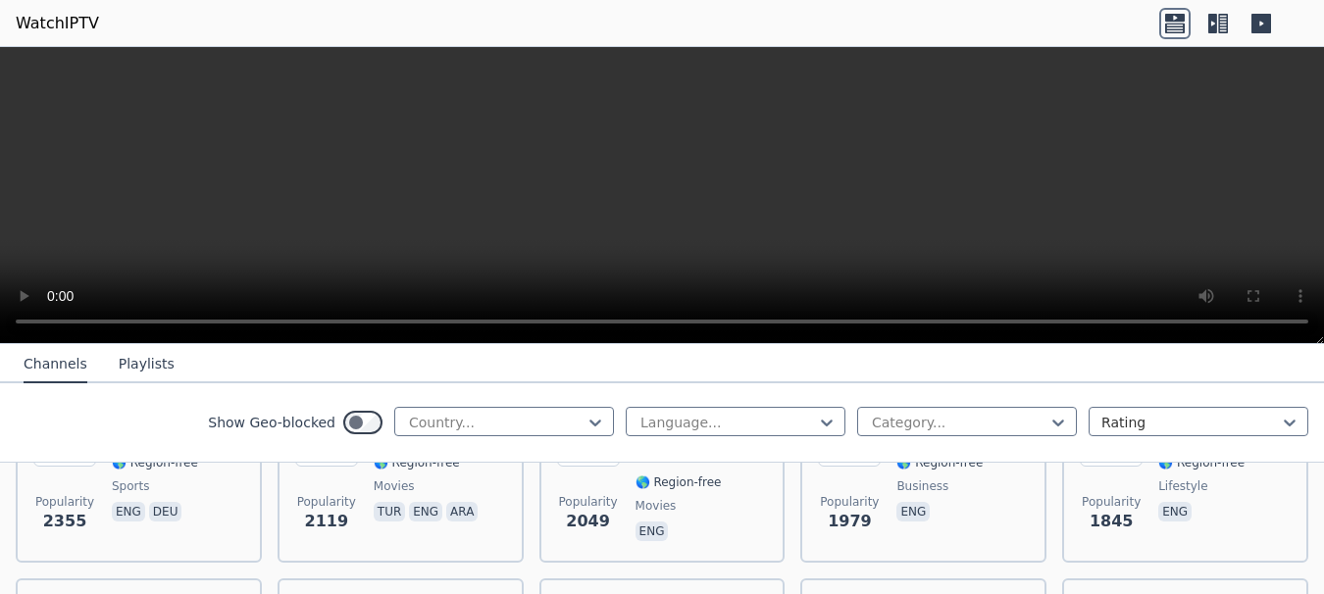
scroll to position [915, 0]
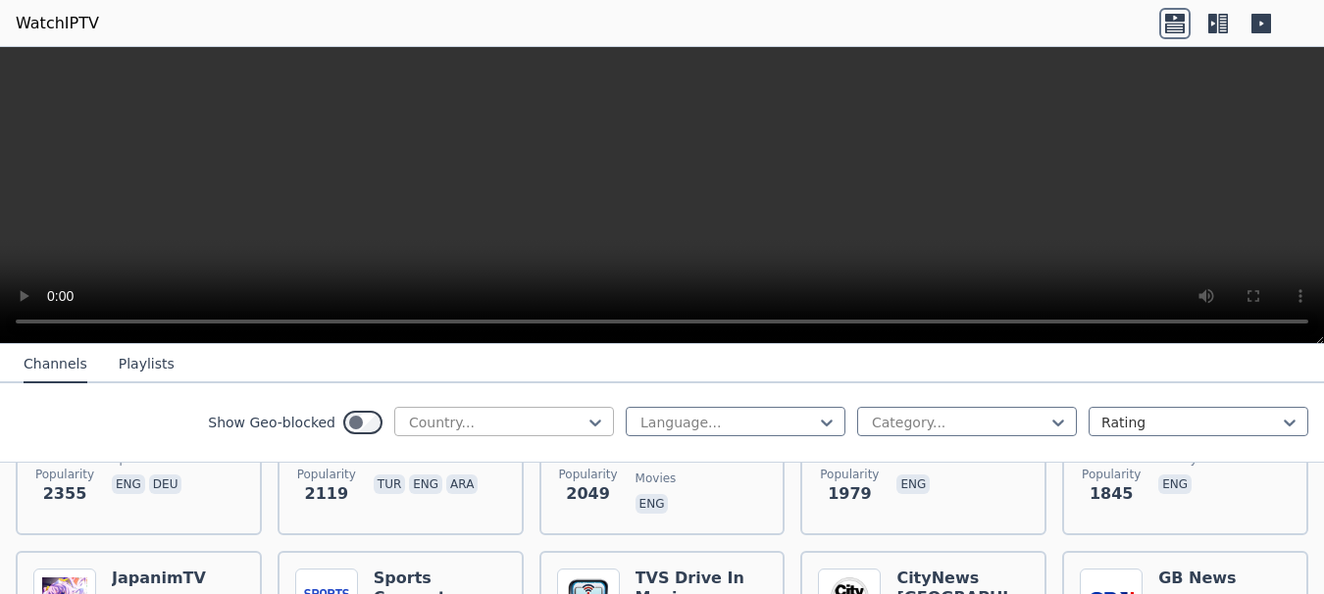
click at [546, 421] on div at bounding box center [496, 423] width 178 height 20
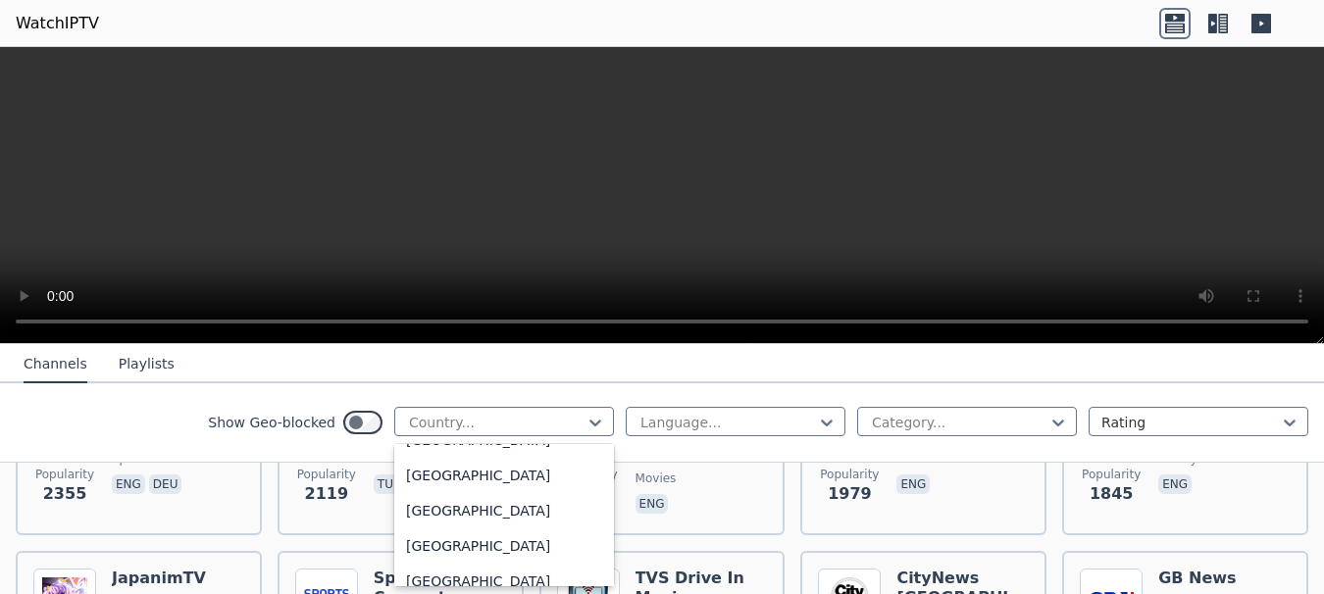
scroll to position [5850, 0]
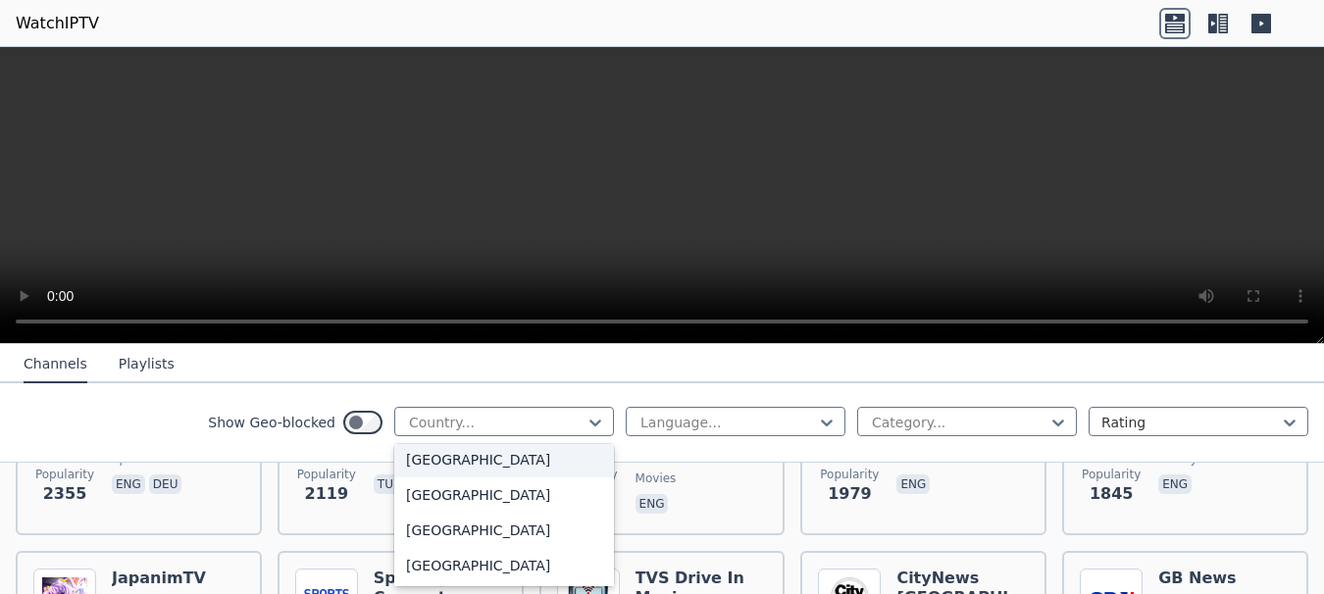
type input "*"
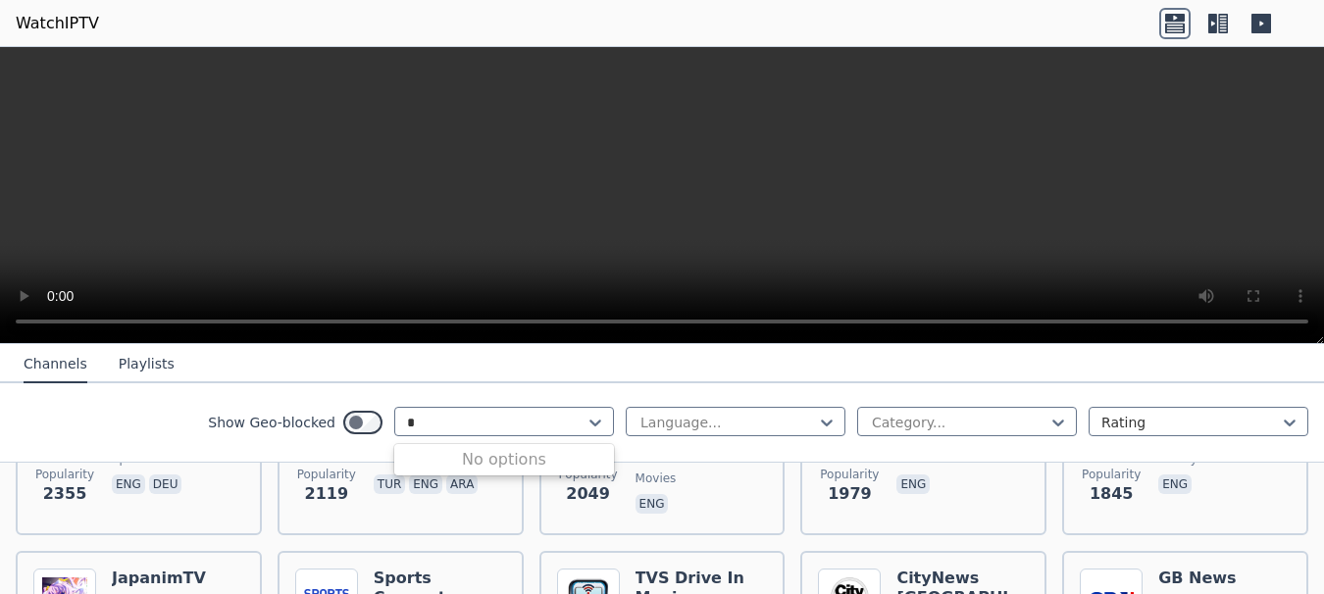
scroll to position [0, 0]
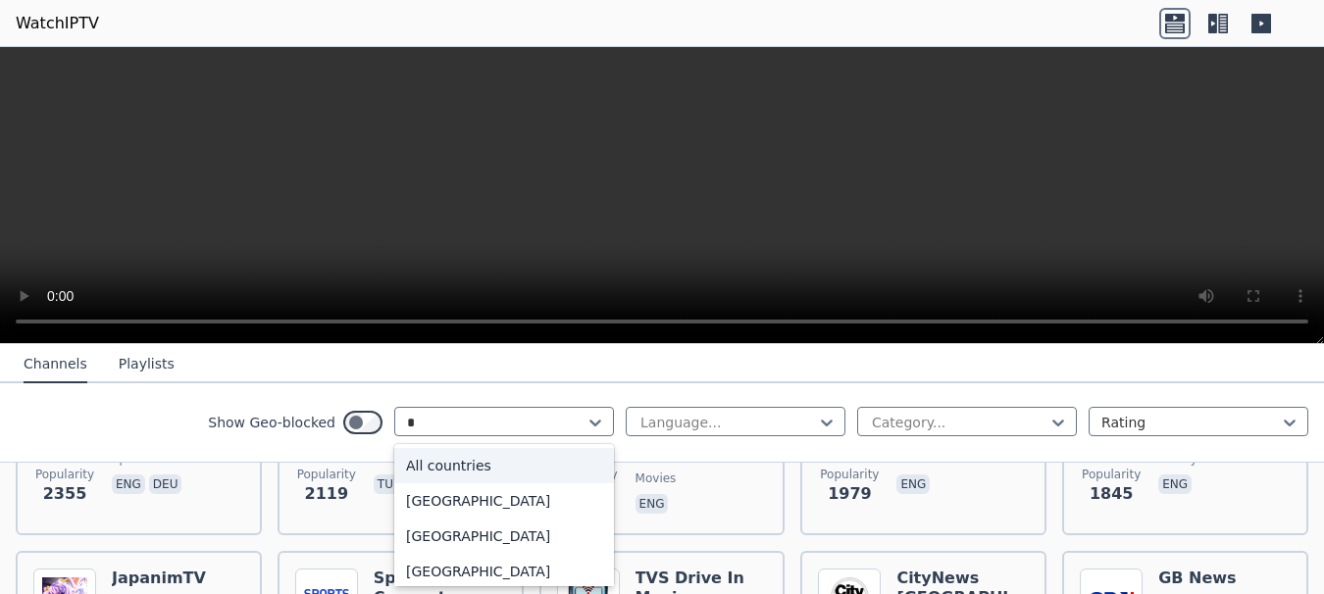
type input "**"
click at [446, 506] on div "[GEOGRAPHIC_DATA]" at bounding box center [504, 500] width 220 height 35
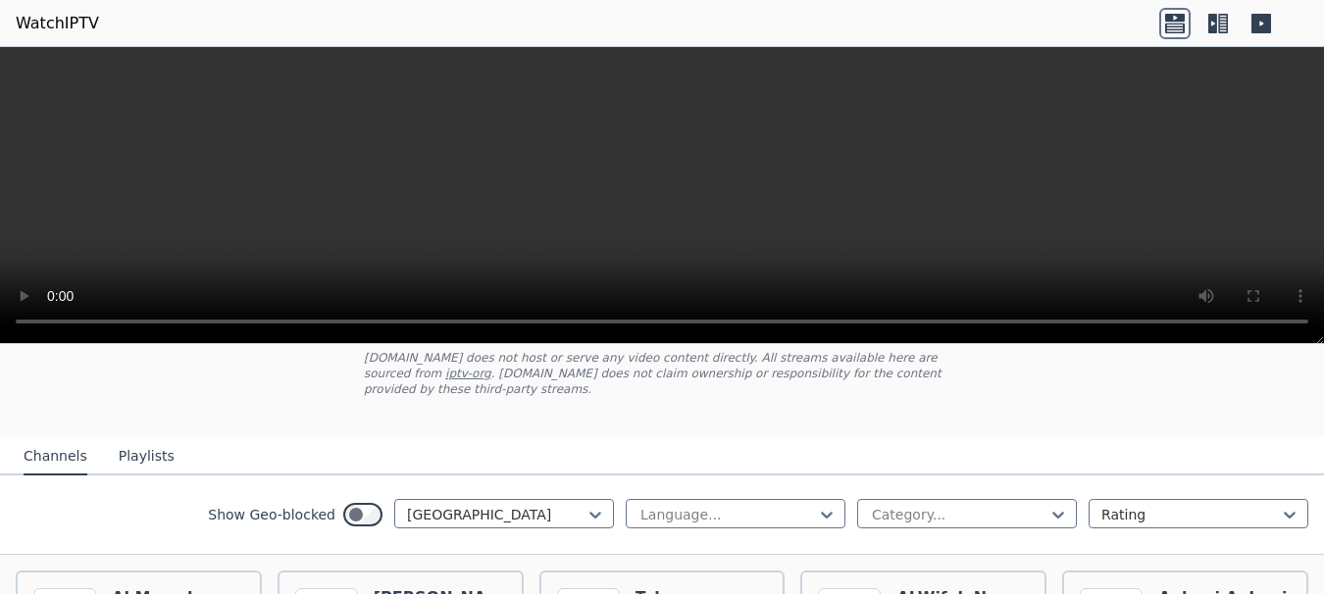
scroll to position [118, 0]
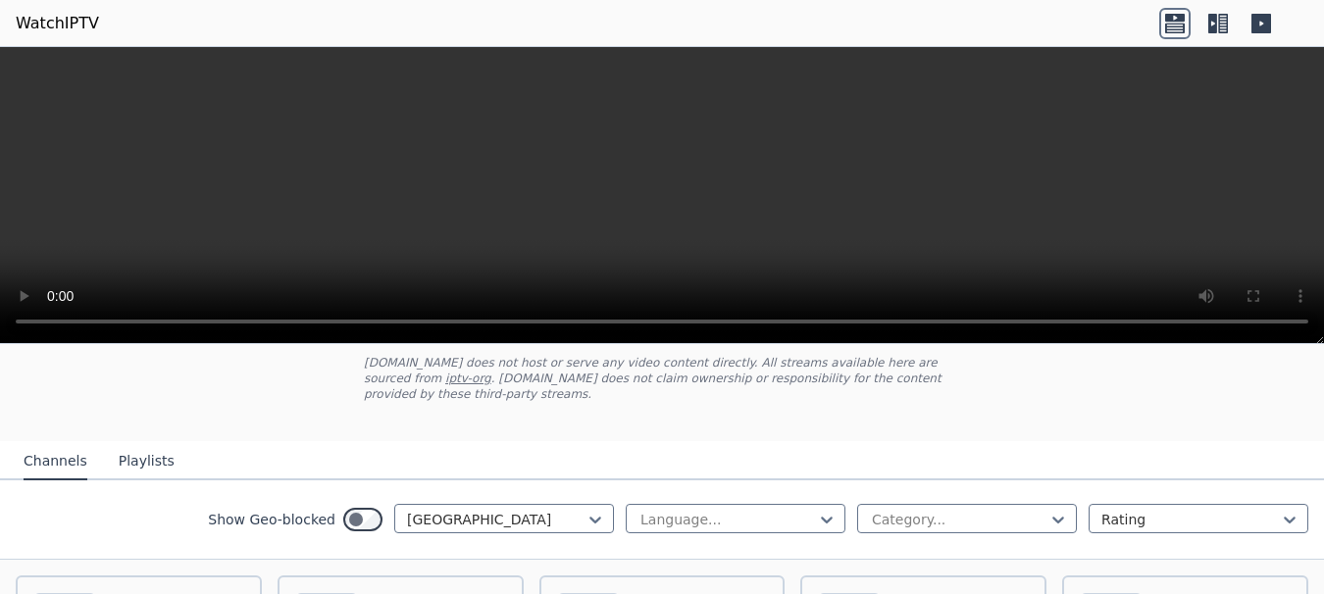
click at [1214, 33] on icon at bounding box center [1217, 23] width 31 height 31
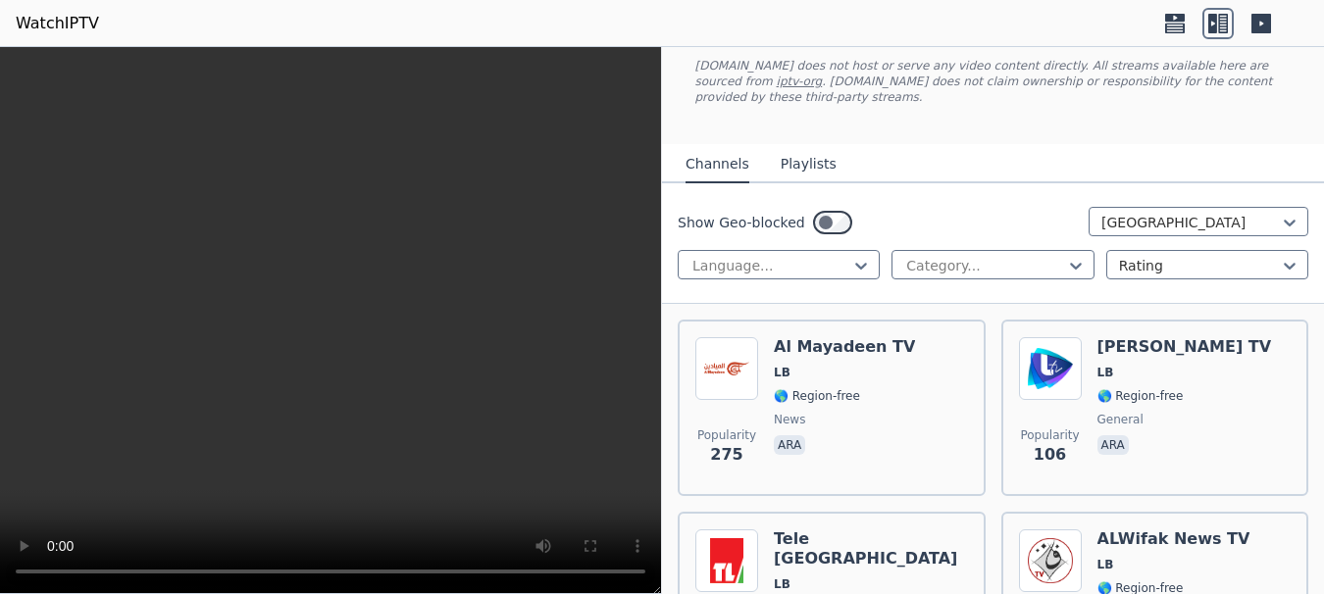
click at [1207, 33] on icon at bounding box center [1217, 23] width 31 height 31
click at [1249, 28] on icon at bounding box center [1260, 23] width 31 height 31
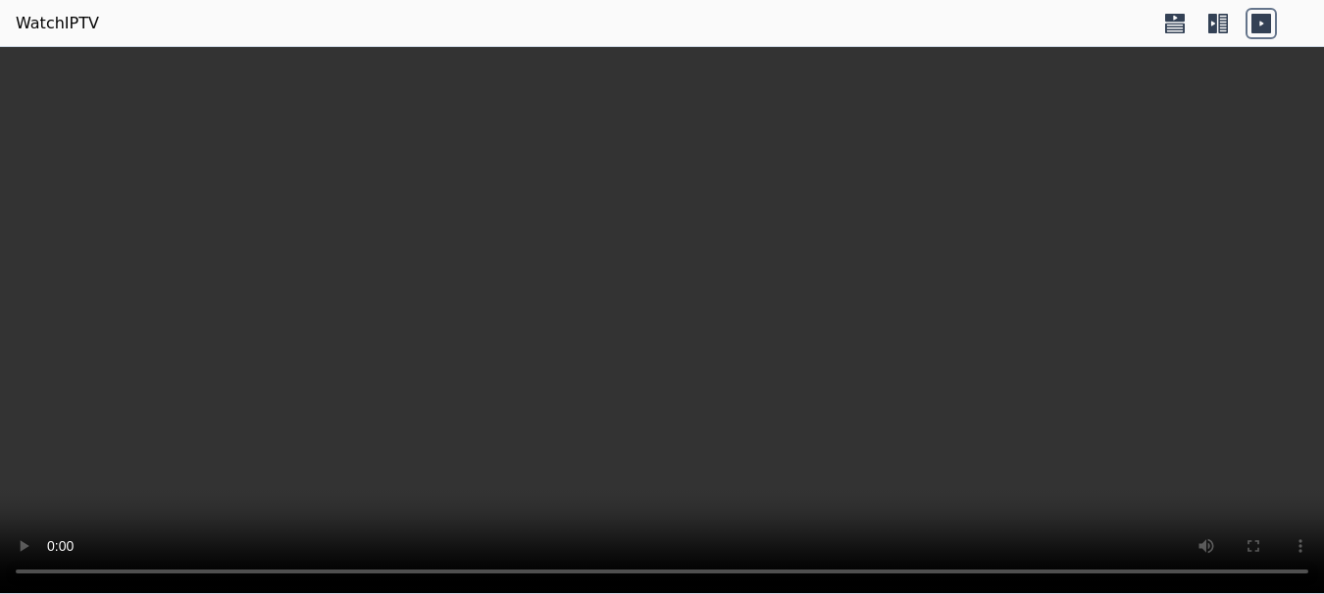
click at [1209, 24] on icon at bounding box center [1212, 24] width 9 height 20
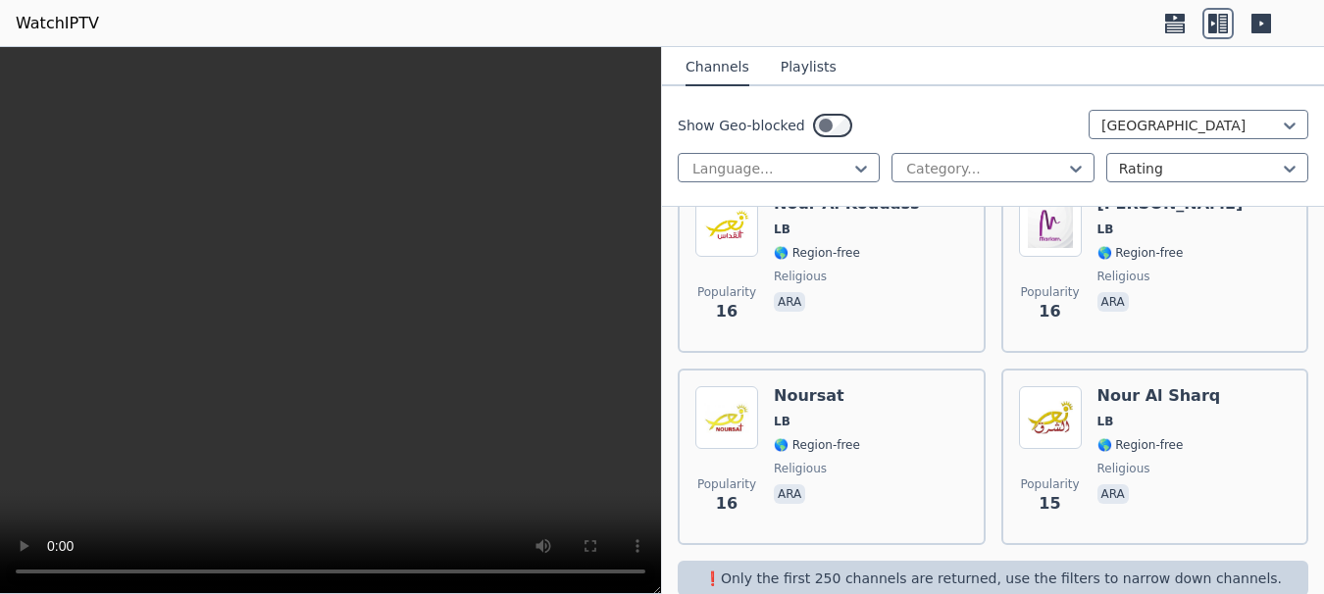
scroll to position [1432, 0]
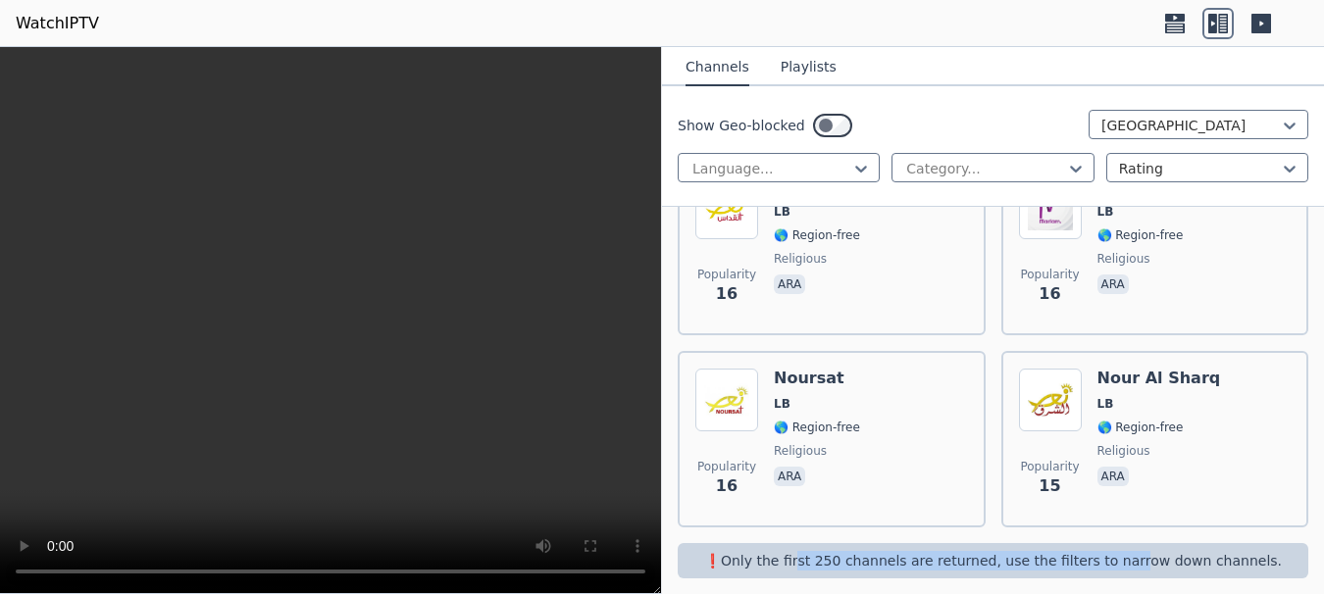
drag, startPoint x: 822, startPoint y: 542, endPoint x: 1122, endPoint y: 541, distance: 300.0
click at [1122, 551] on p "❗️Only the first 250 channels are returned, use the filters to narrow down chan…" at bounding box center [992, 561] width 615 height 20
click at [1046, 551] on p "❗️Only the first 250 channels are returned, use the filters to narrow down chan…" at bounding box center [992, 561] width 615 height 20
click at [1047, 551] on p "❗️Only the first 250 channels are returned, use the filters to narrow down chan…" at bounding box center [992, 561] width 615 height 20
click at [943, 176] on div at bounding box center [984, 169] width 161 height 20
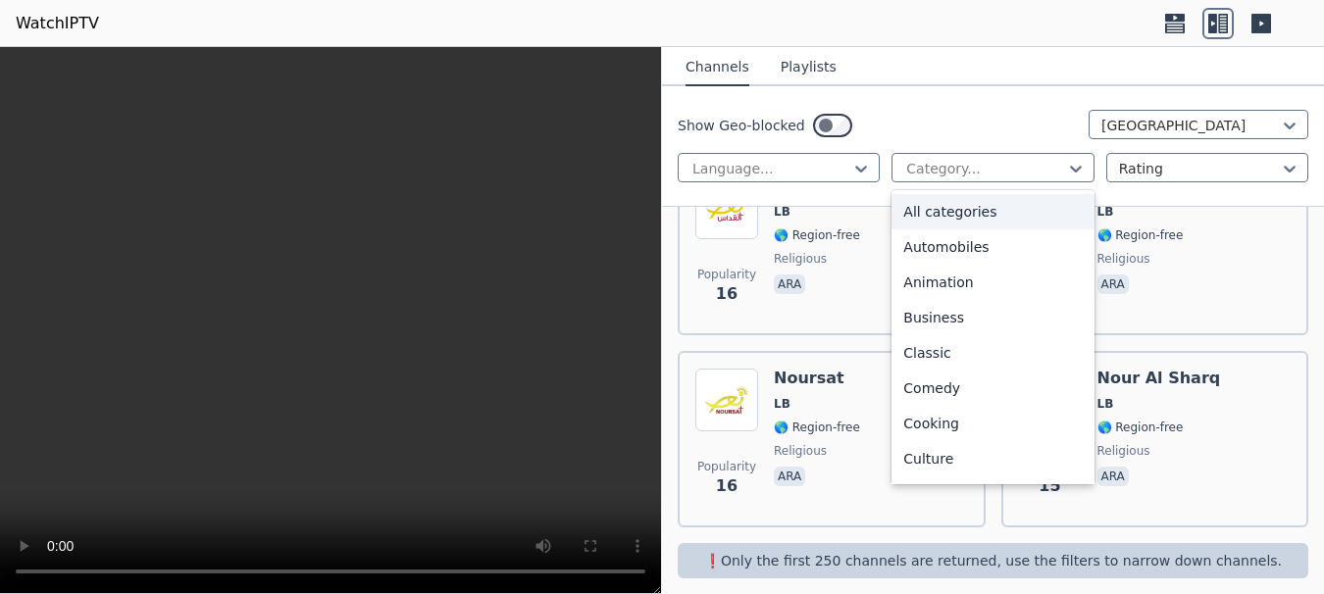
click at [932, 213] on div "All categories" at bounding box center [992, 211] width 202 height 35
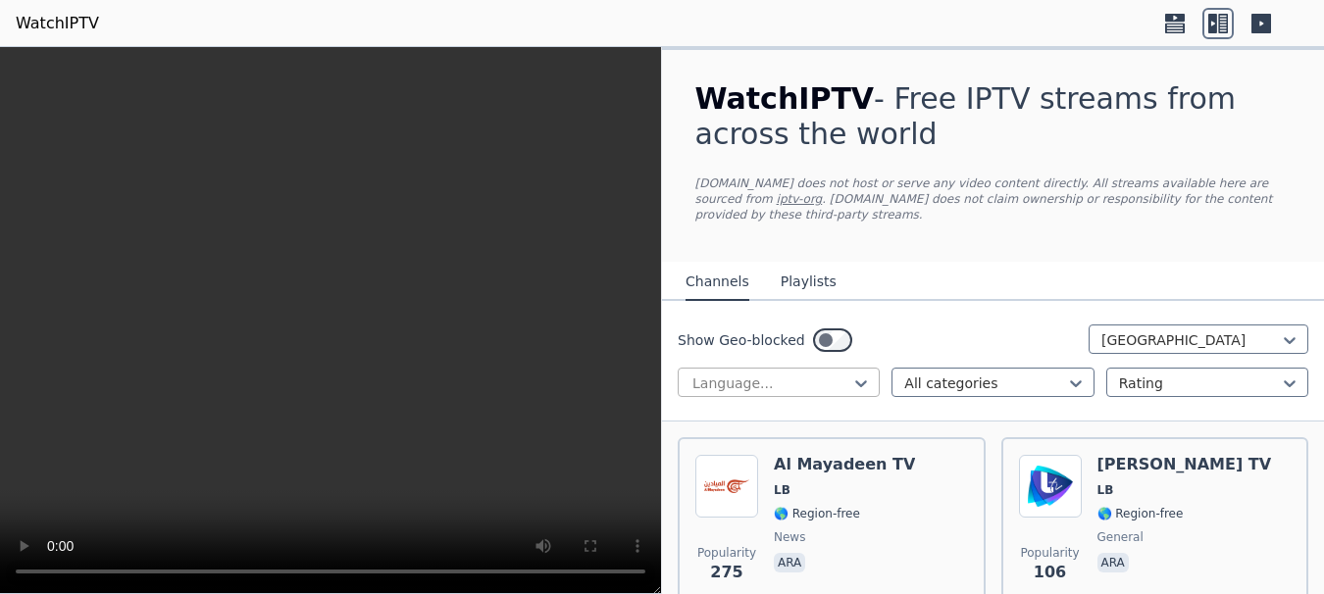
click at [773, 375] on div at bounding box center [770, 384] width 161 height 20
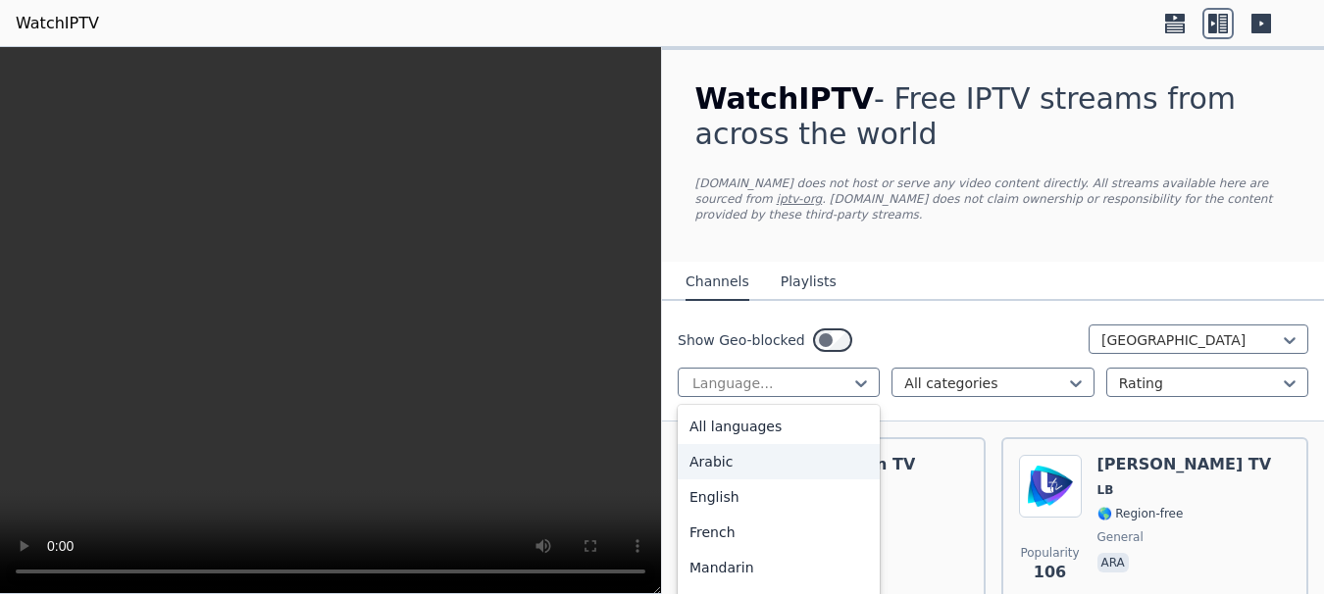
click at [764, 450] on div "Arabic" at bounding box center [779, 461] width 202 height 35
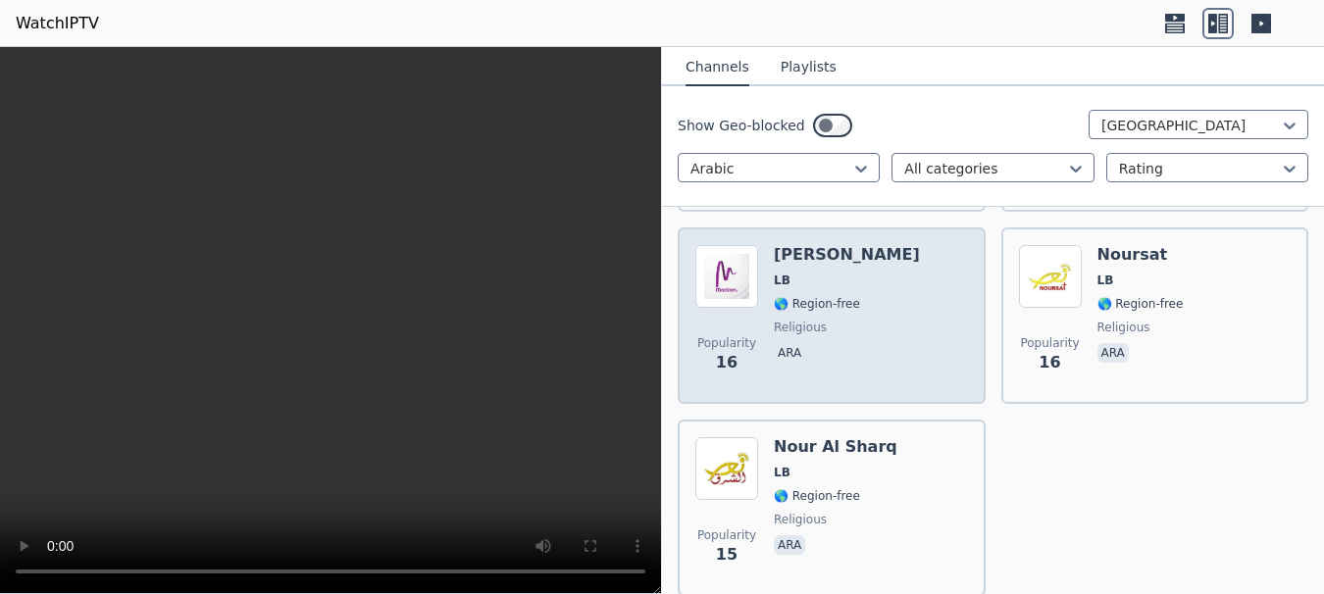
scroll to position [1432, 0]
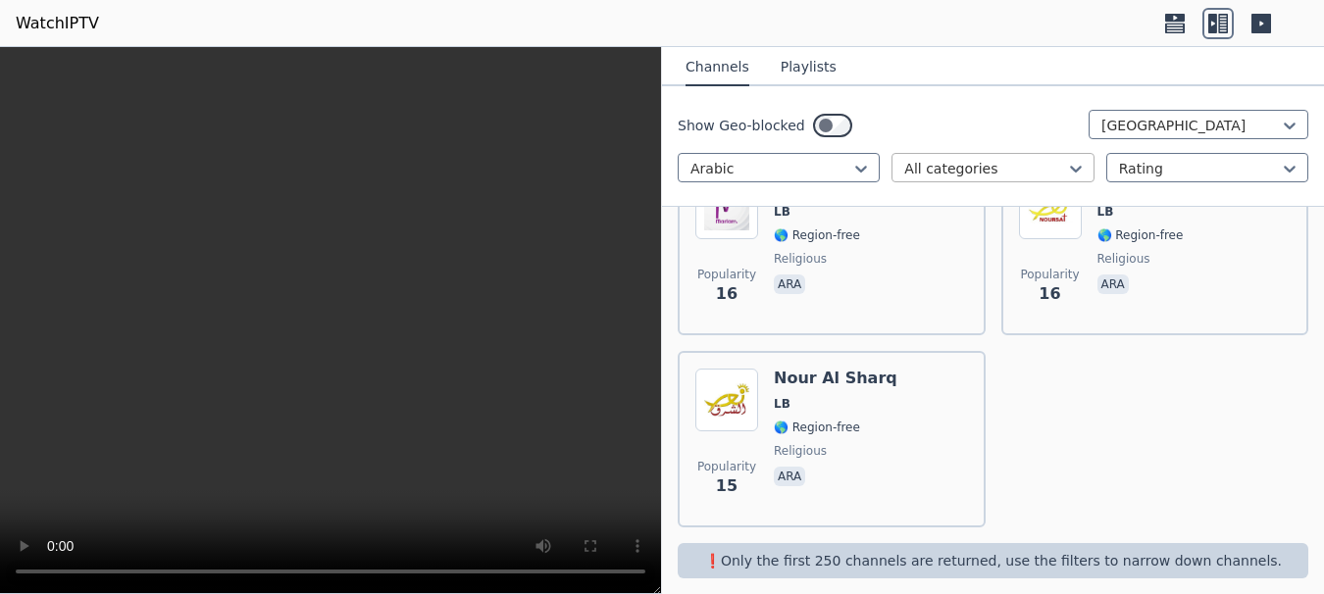
click at [1055, 168] on div at bounding box center [984, 169] width 161 height 20
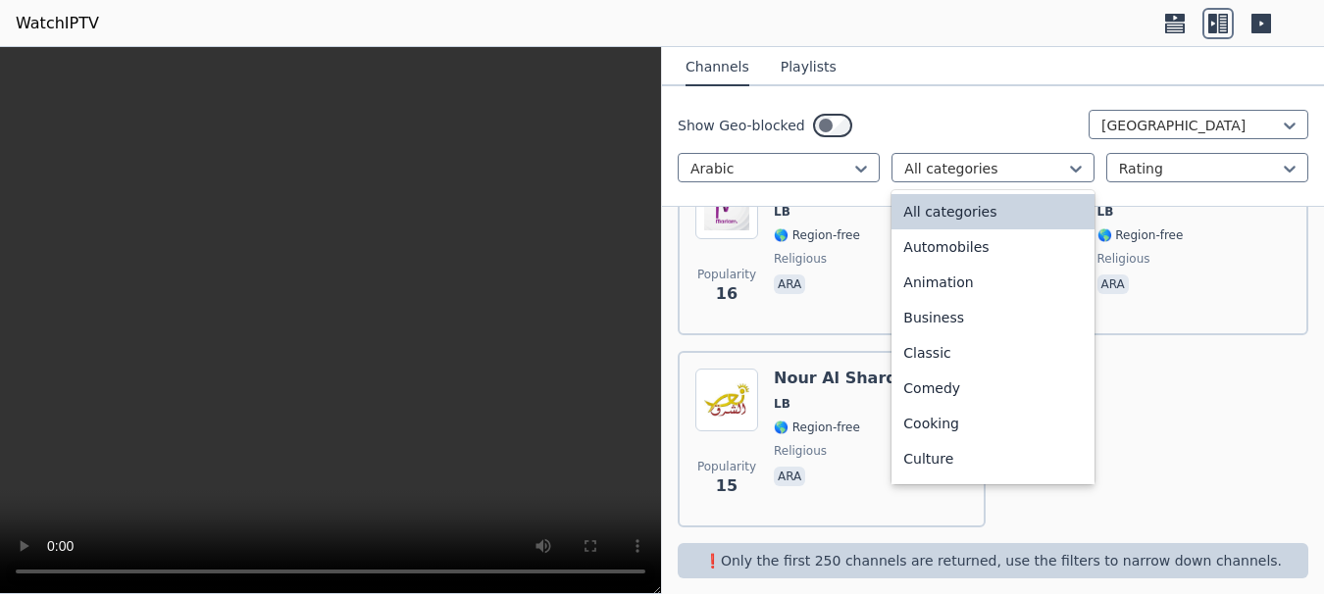
click at [951, 133] on div "Show Geo-blocked [GEOGRAPHIC_DATA]" at bounding box center [993, 125] width 630 height 31
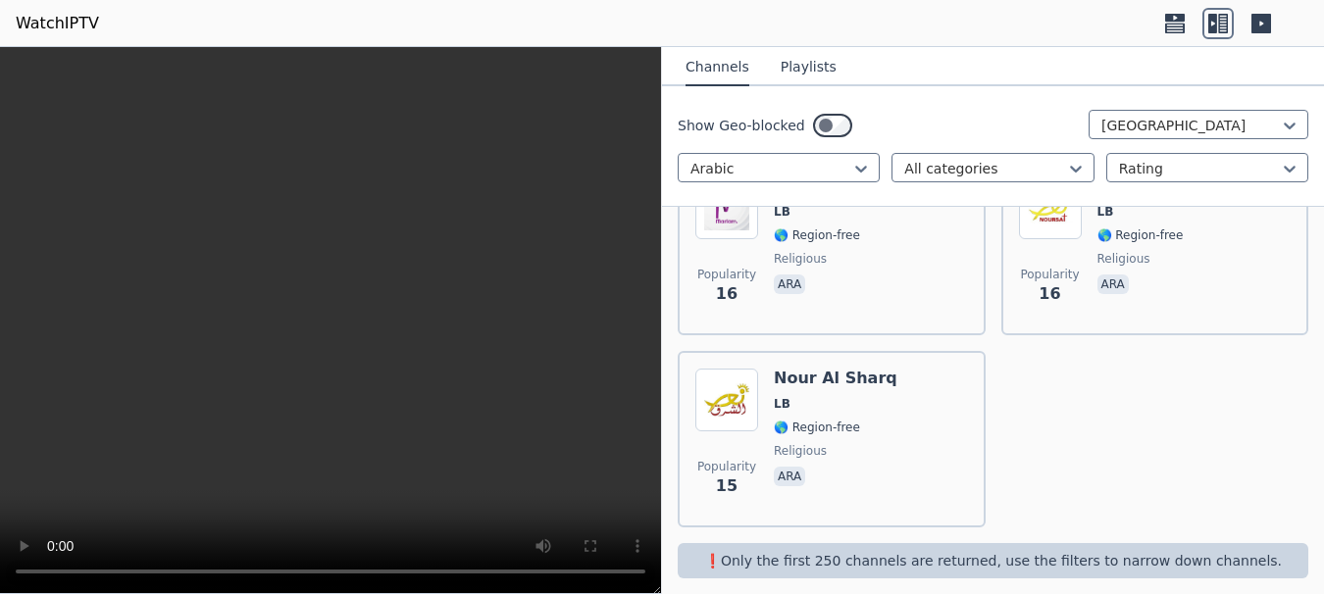
click at [724, 67] on button "Channels" at bounding box center [717, 67] width 64 height 37
click at [781, 55] on button "Playlists" at bounding box center [809, 67] width 56 height 37
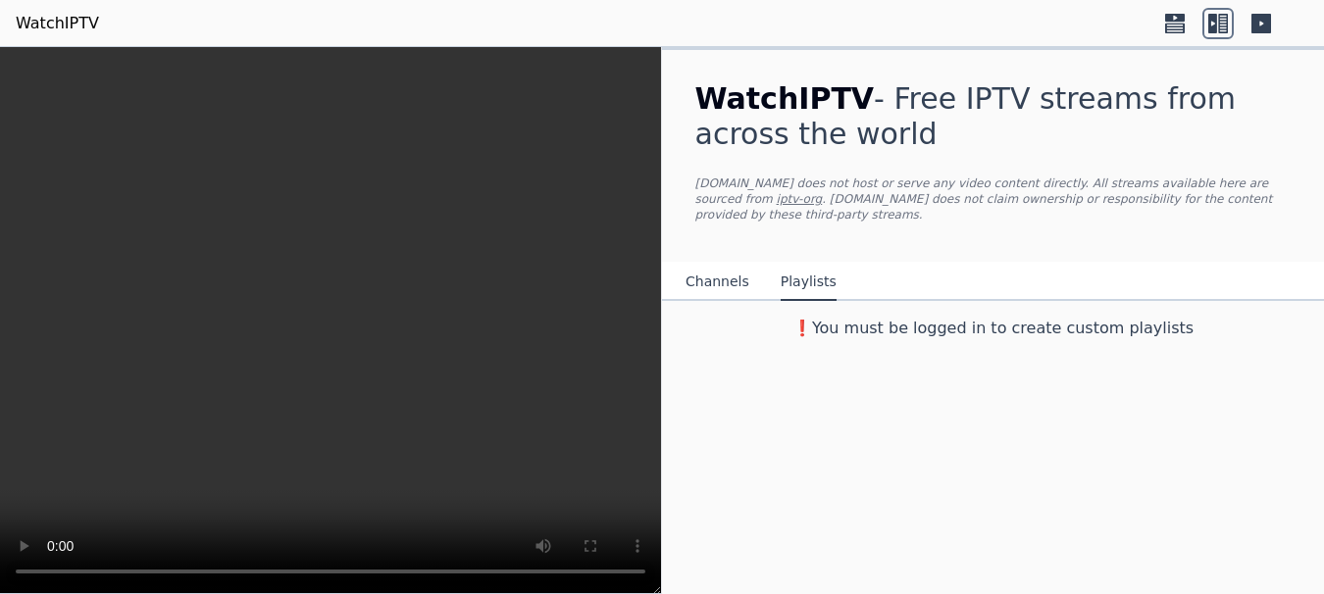
click at [725, 265] on button "Channels" at bounding box center [717, 282] width 64 height 37
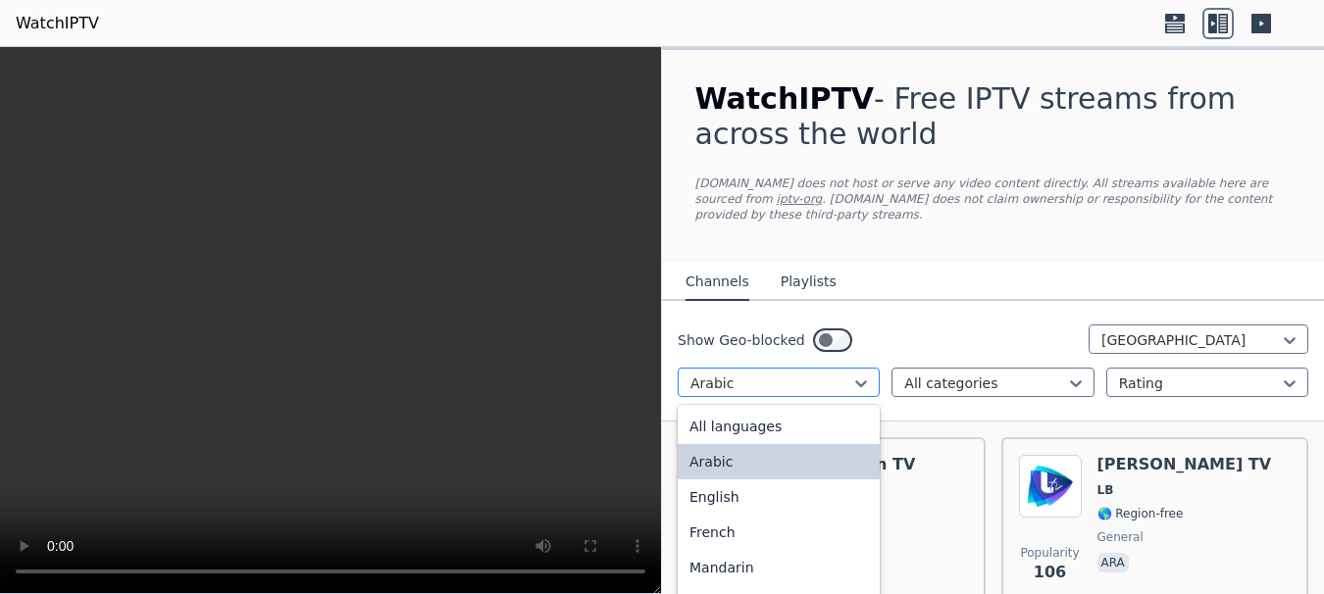
click at [809, 374] on div at bounding box center [770, 384] width 161 height 20
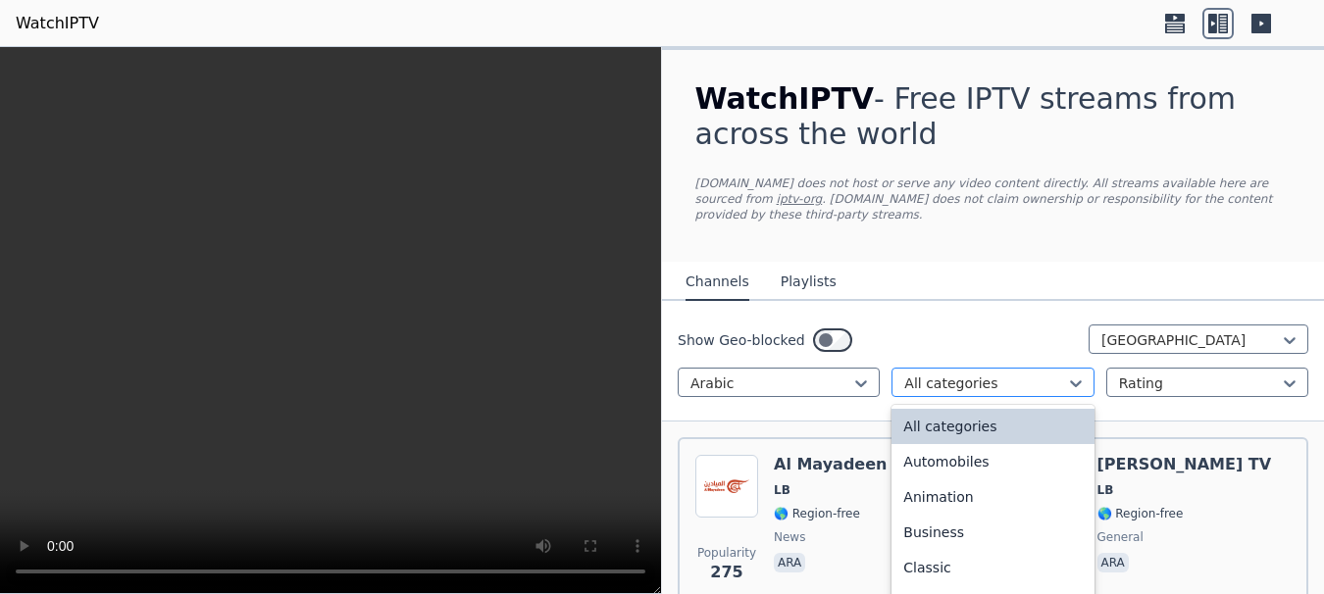
click at [918, 374] on div at bounding box center [984, 384] width 161 height 20
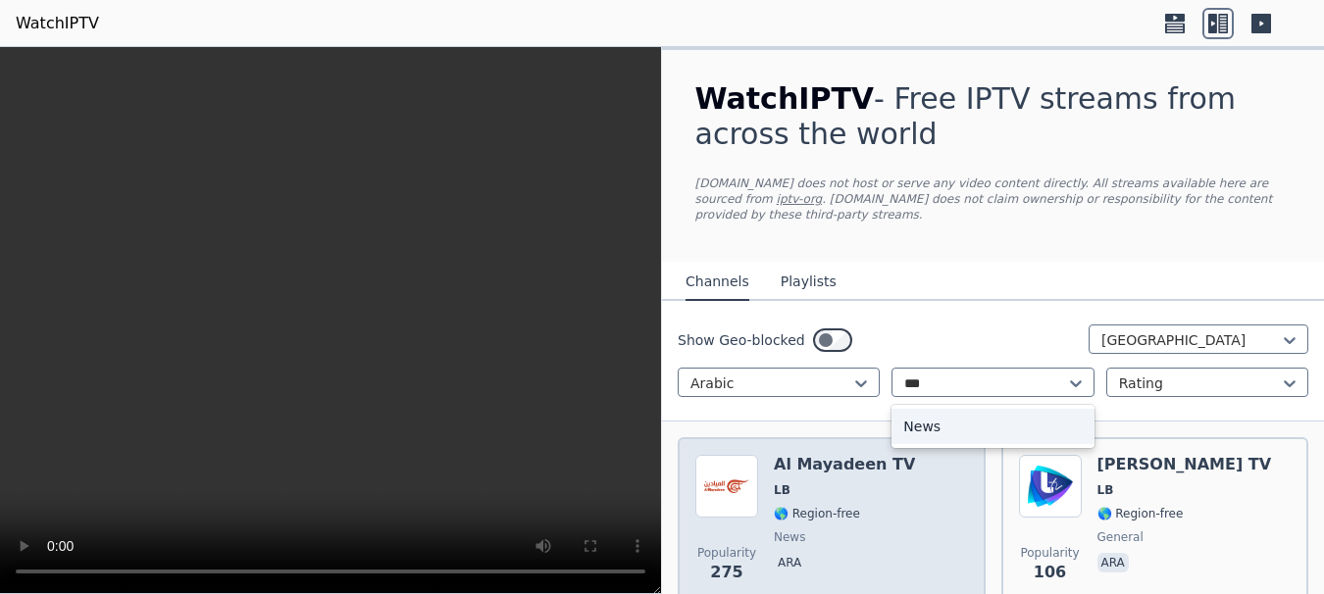
type input "**"
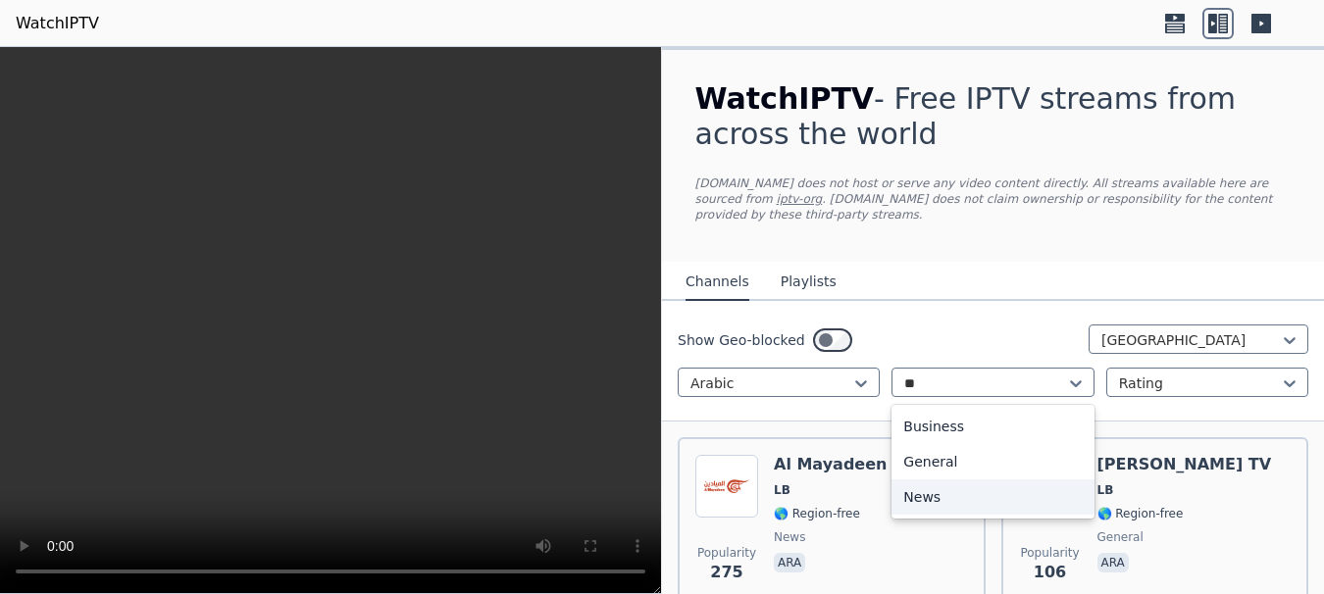
click at [928, 479] on div "News" at bounding box center [992, 496] width 202 height 35
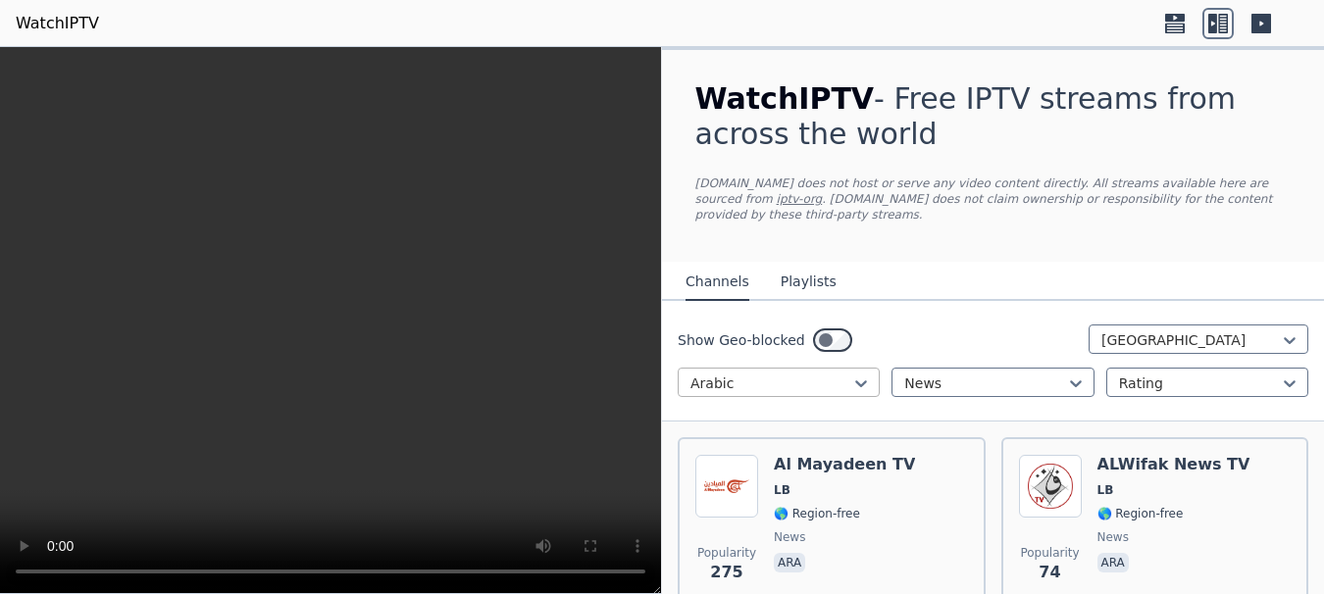
click at [808, 376] on div at bounding box center [770, 384] width 161 height 20
click at [781, 264] on button "Playlists" at bounding box center [809, 282] width 56 height 37
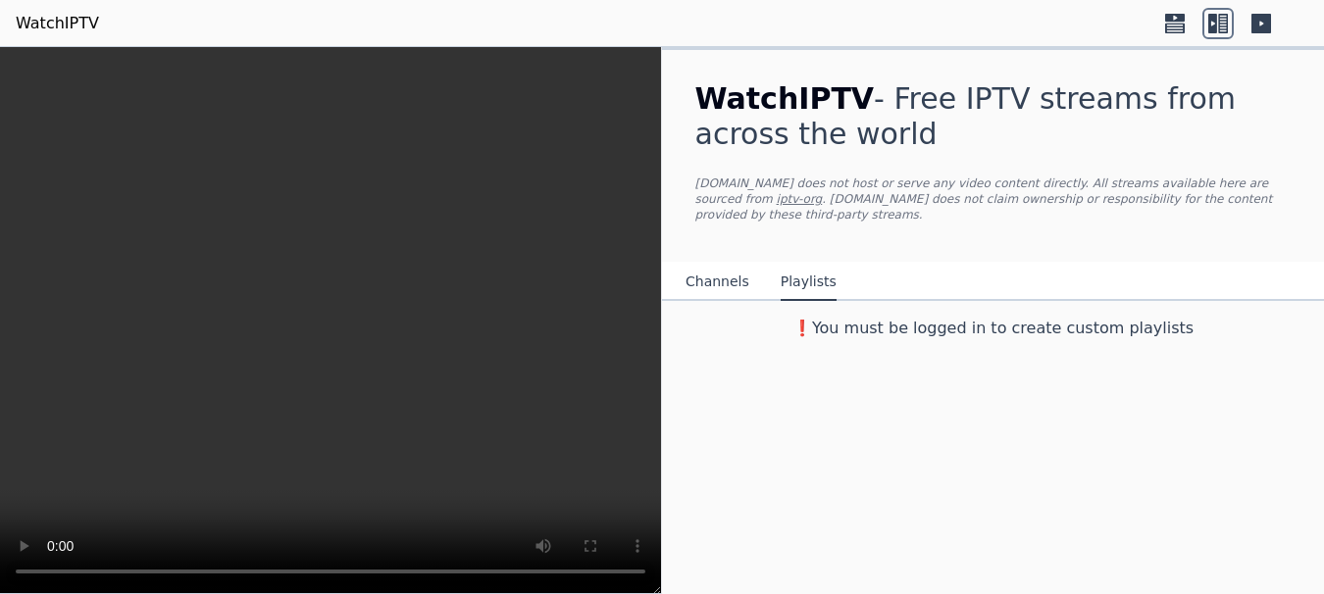
click at [713, 264] on button "Channels" at bounding box center [717, 282] width 64 height 37
